Goal: Task Accomplishment & Management: Complete application form

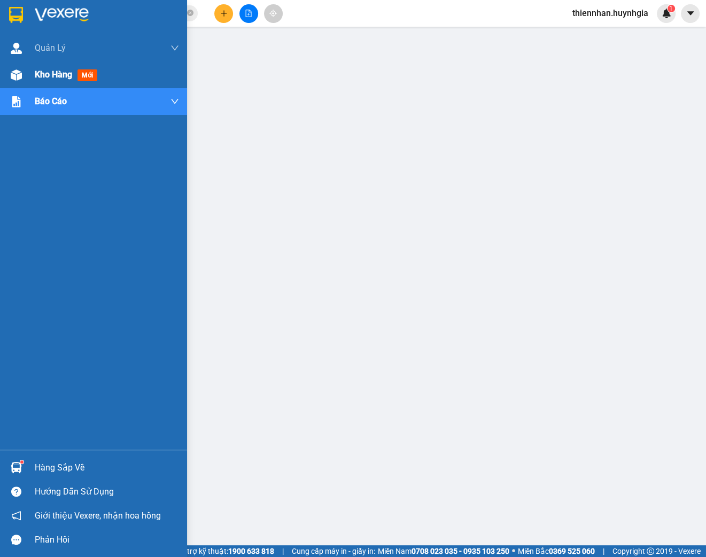
click at [17, 75] on img at bounding box center [16, 74] width 11 height 11
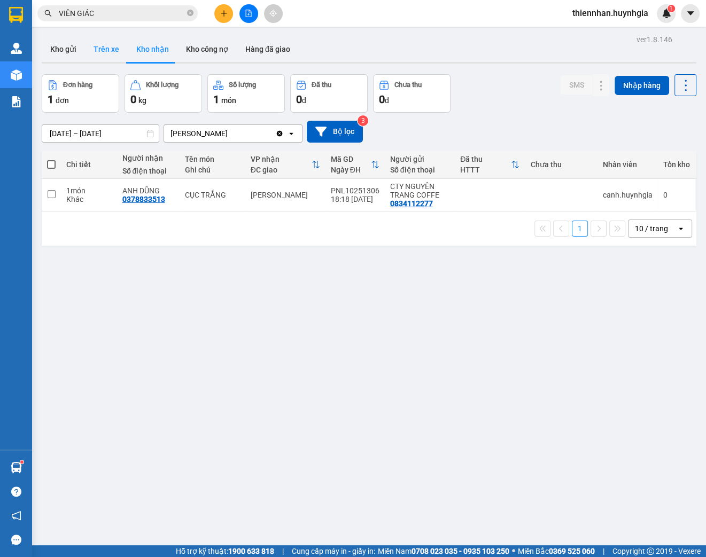
click at [102, 47] on button "Trên xe" at bounding box center [106, 49] width 43 height 26
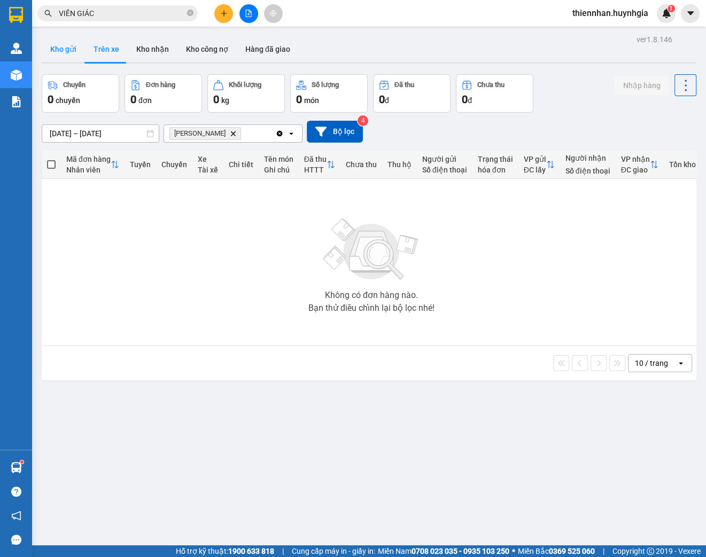
click at [67, 53] on button "Kho gửi" at bounding box center [63, 49] width 43 height 26
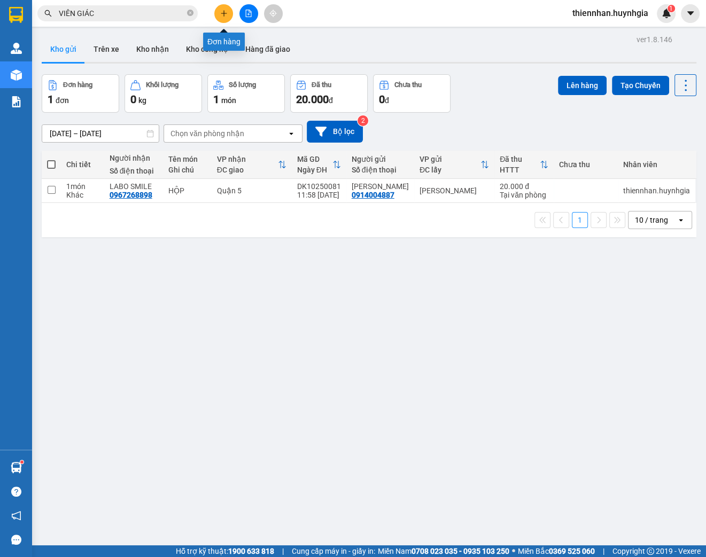
click at [224, 13] on icon "plus" at bounding box center [223, 13] width 7 height 7
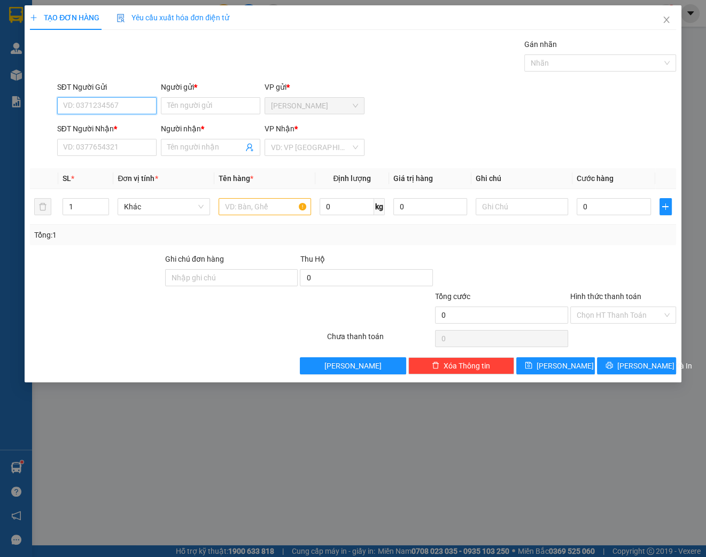
click at [129, 103] on input "SĐT Người Gửi" at bounding box center [106, 105] width 99 height 17
type input "0396342667"
click at [111, 129] on div "0396342667 - QUYÊN" at bounding box center [107, 127] width 87 height 12
type input "QUYÊN"
type input "0396342667"
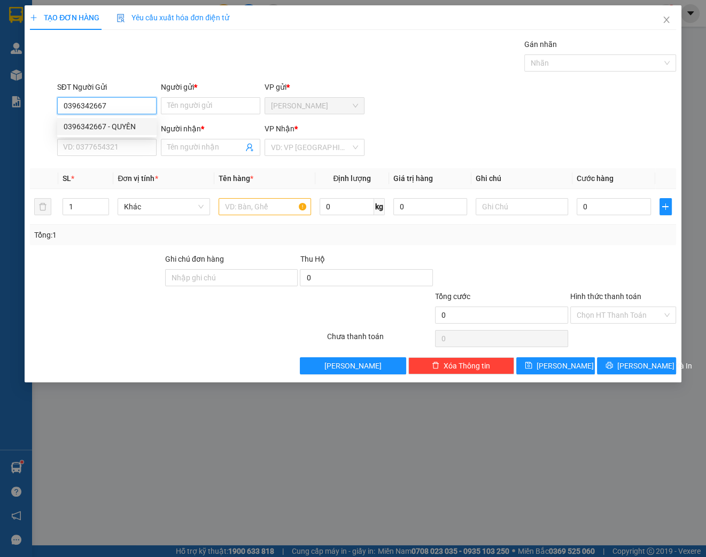
type input "QUYÊN"
type input "0396342667"
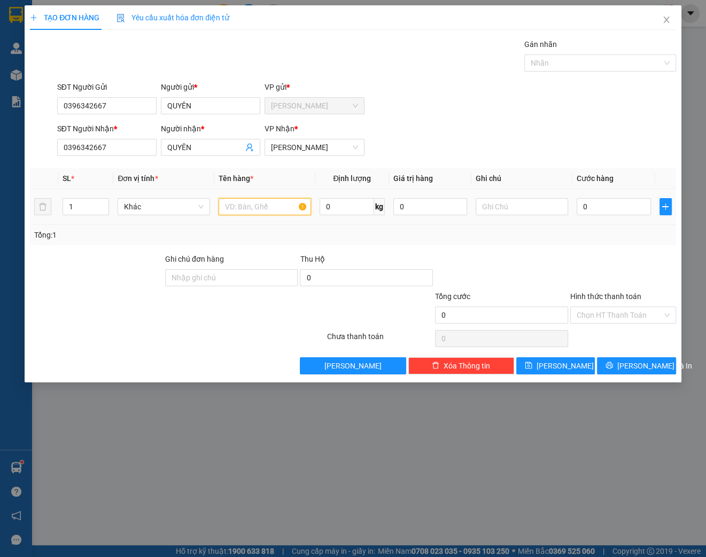
click at [255, 205] on input "text" at bounding box center [265, 206] width 92 height 17
type input "XE MÁY VISION MÀU ĐEN"
click at [518, 209] on input "text" at bounding box center [522, 206] width 92 height 17
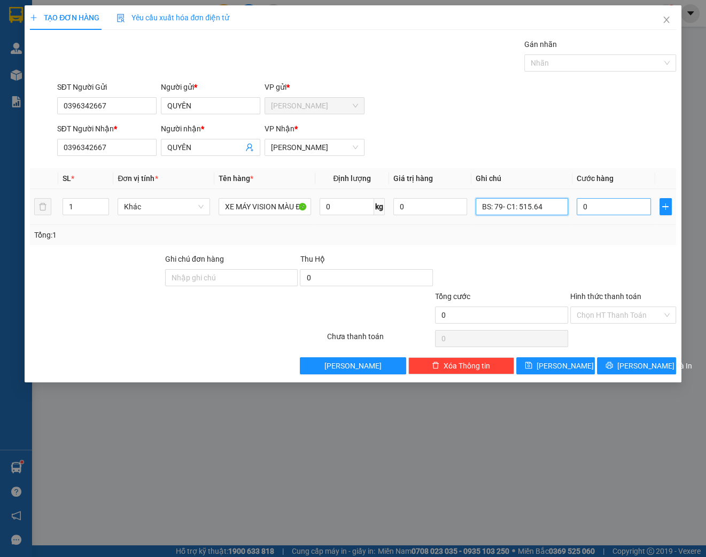
type input "BS: 79- C1: 515.64"
click at [602, 207] on input "0" at bounding box center [613, 206] width 74 height 17
type input "4"
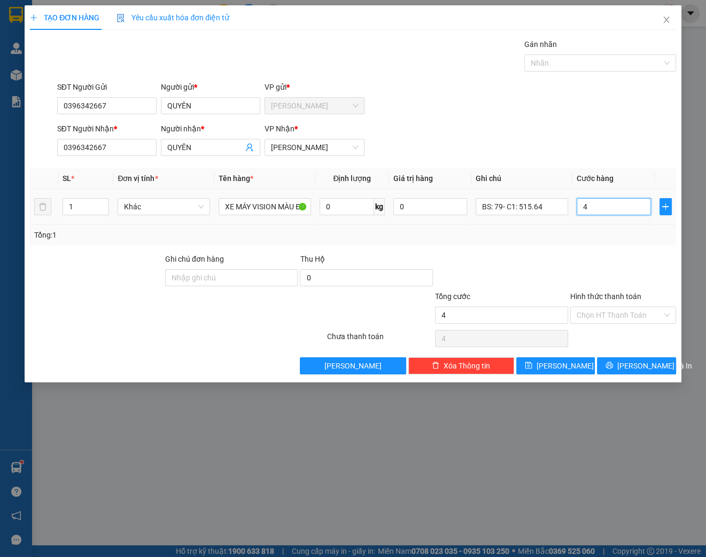
type input "45"
type input "450"
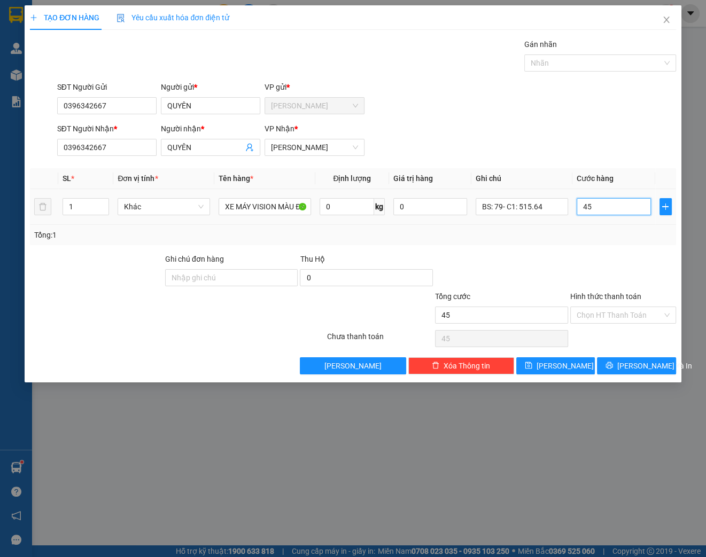
type input "450"
type input "4.500"
type input "45.000"
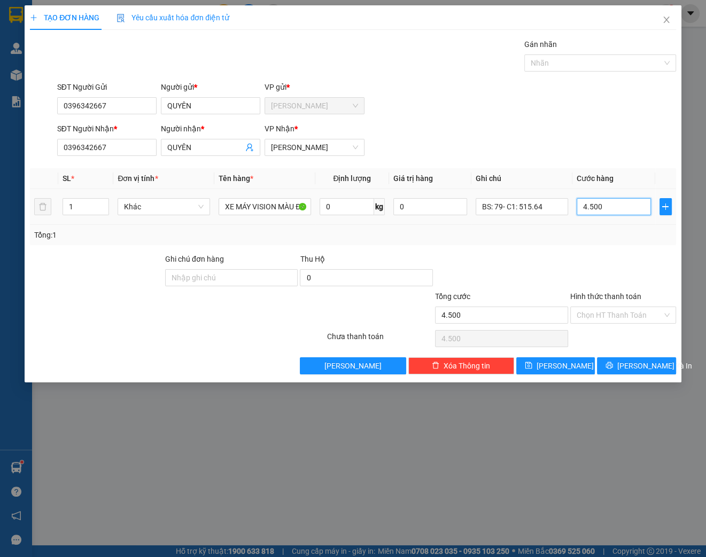
type input "45.000"
type input "450.000"
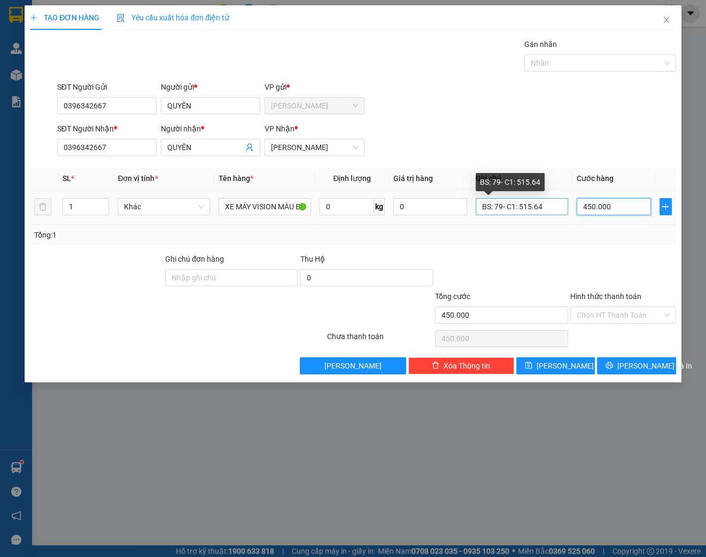
type input "450.000"
click at [549, 207] on input "BS: 79- C1: 515.64" at bounding box center [522, 206] width 92 height 17
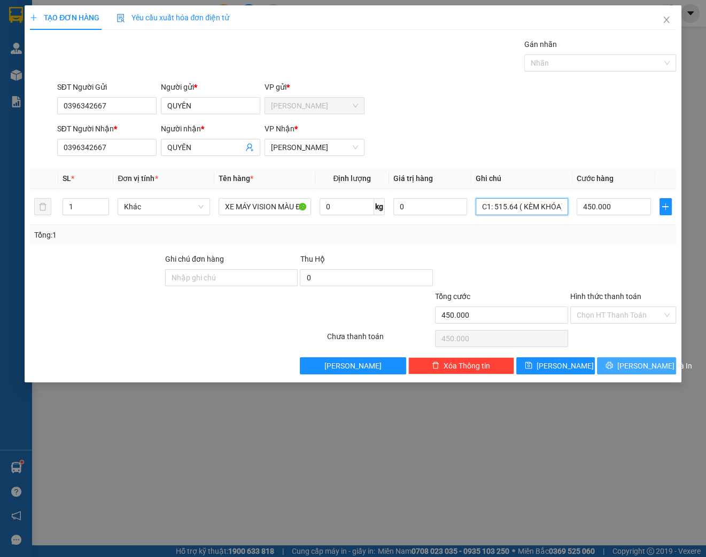
type input "BS: 79- C1: 515.64 ( KÈM KHÓA)"
click at [654, 366] on span "[PERSON_NAME] và In" at bounding box center [654, 366] width 75 height 12
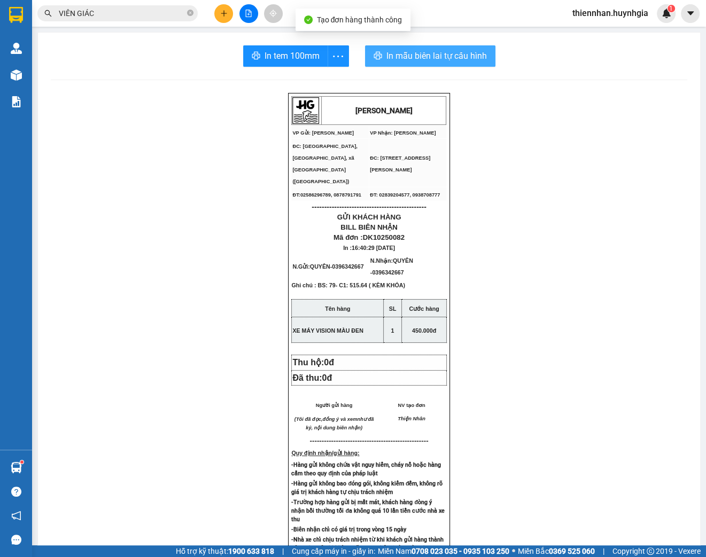
click at [445, 52] on span "In mẫu biên lai tự cấu hình" at bounding box center [436, 55] width 100 height 13
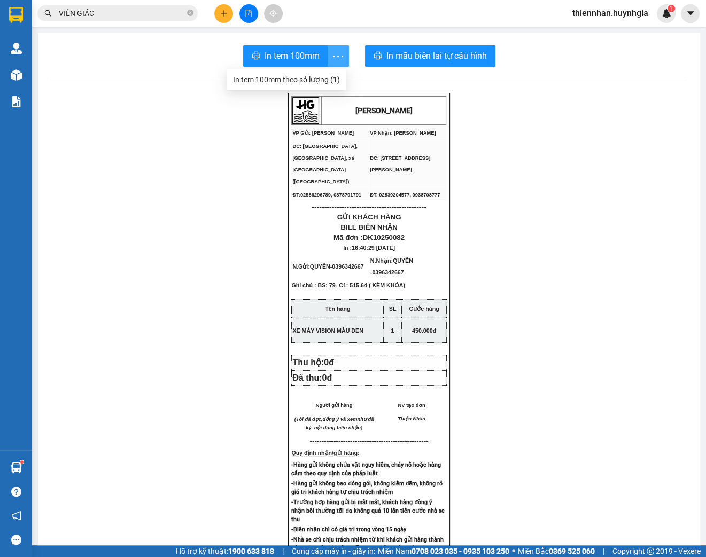
click at [336, 56] on icon "more" at bounding box center [338, 56] width 10 height 2
click at [332, 80] on div "In tem 100mm theo số lượng (1)" at bounding box center [285, 80] width 107 height 12
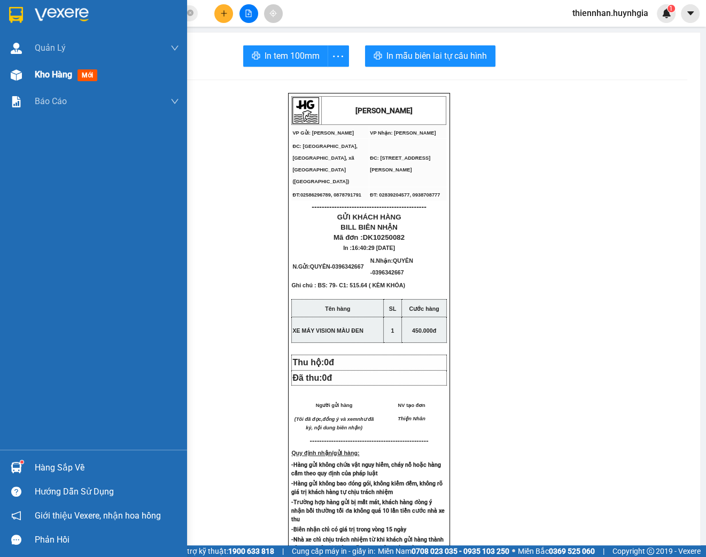
drag, startPoint x: 44, startPoint y: 76, endPoint x: 53, endPoint y: 85, distance: 12.8
click at [44, 76] on span "Kho hàng" at bounding box center [53, 74] width 37 height 10
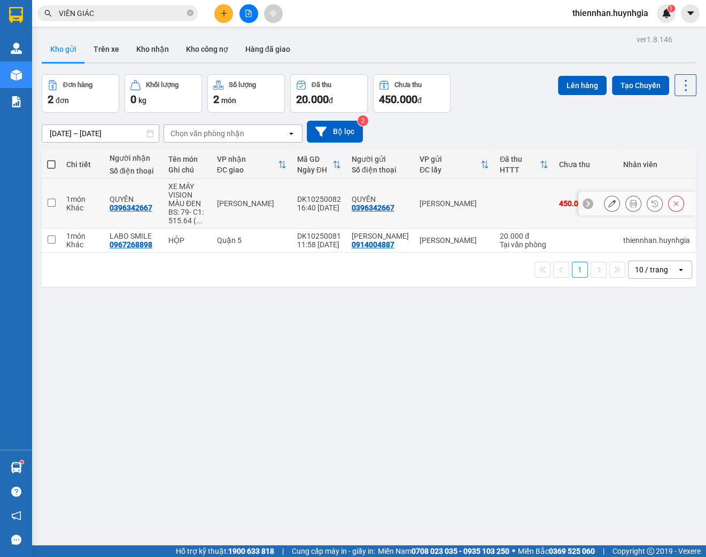
click at [482, 209] on td "[PERSON_NAME]" at bounding box center [454, 204] width 80 height 50
checkbox input "true"
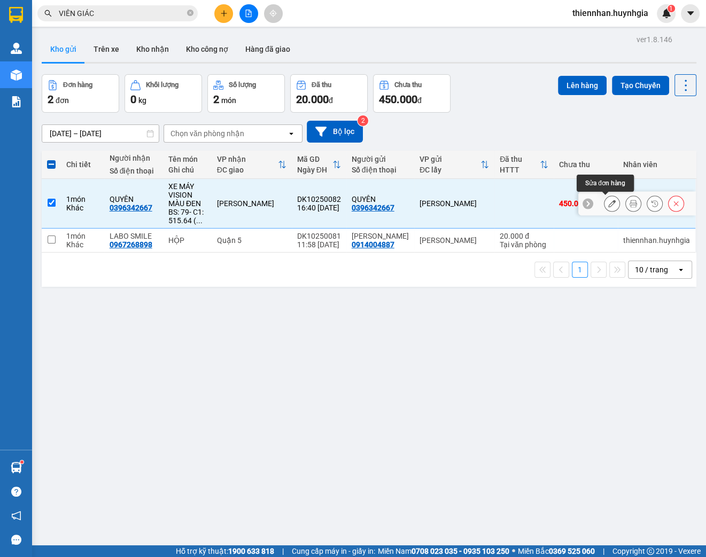
click at [608, 204] on icon at bounding box center [611, 203] width 7 height 7
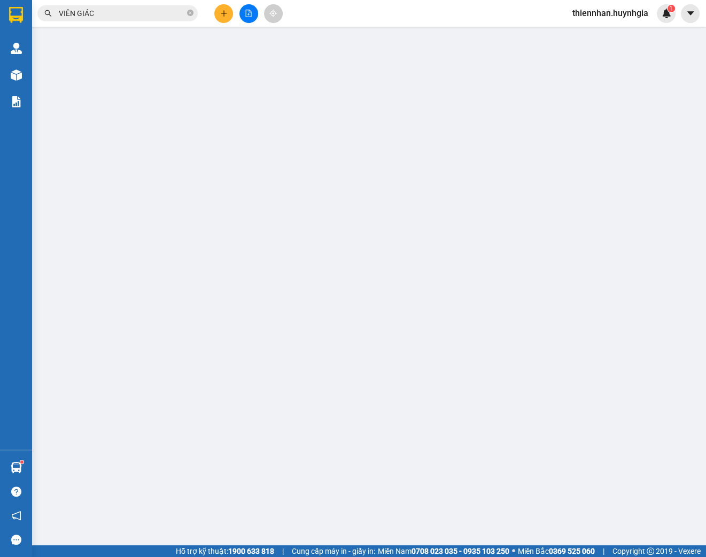
type input "0396342667"
type input "QUYÊN"
type input "0396342667"
type input "QUYÊN"
type input "450.000"
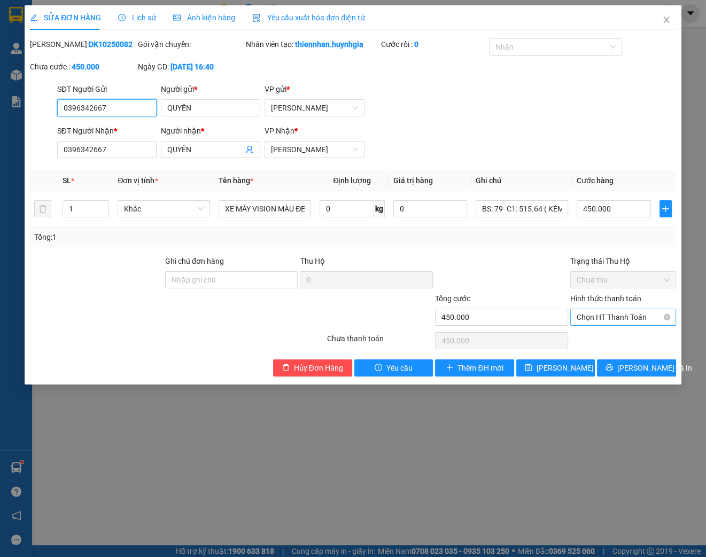
click at [622, 325] on span "Chọn HT Thanh Toán" at bounding box center [622, 317] width 93 height 16
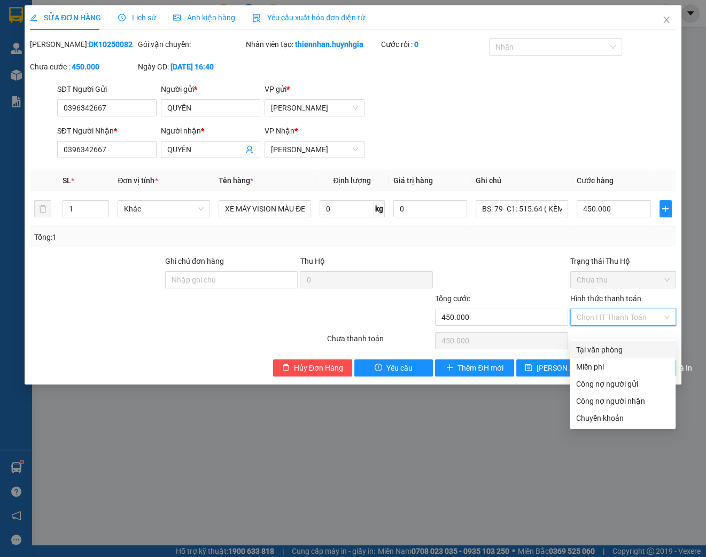
click at [612, 350] on div "Tại văn phòng" at bounding box center [622, 350] width 93 height 12
type input "0"
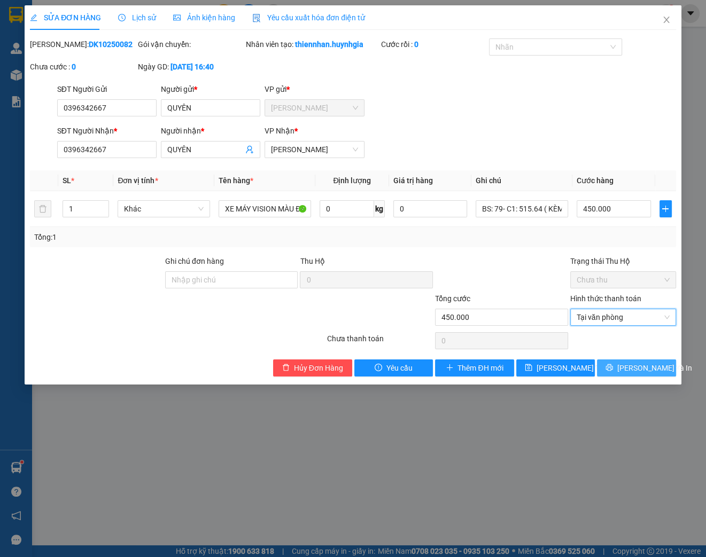
click at [633, 374] on span "[PERSON_NAME] và In" at bounding box center [654, 368] width 75 height 12
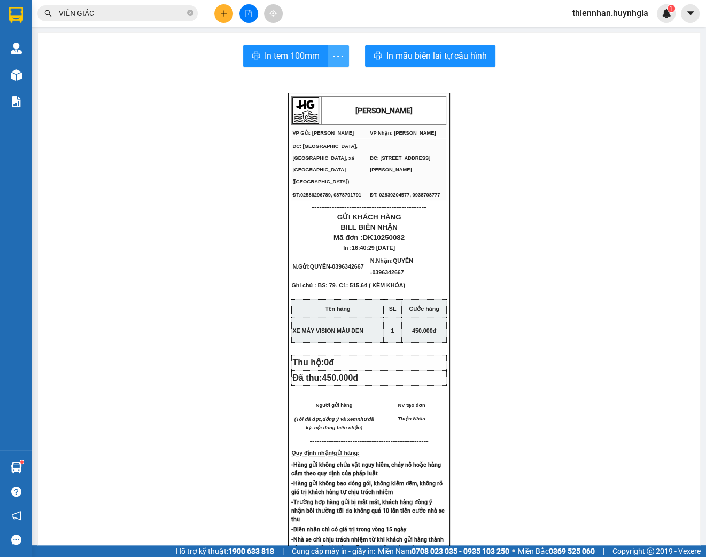
click at [332, 57] on icon "more" at bounding box center [337, 56] width 13 height 13
click at [316, 84] on div "In tem 100mm theo số lượng (1)" at bounding box center [285, 80] width 107 height 12
